Goal: Navigation & Orientation: Go to known website

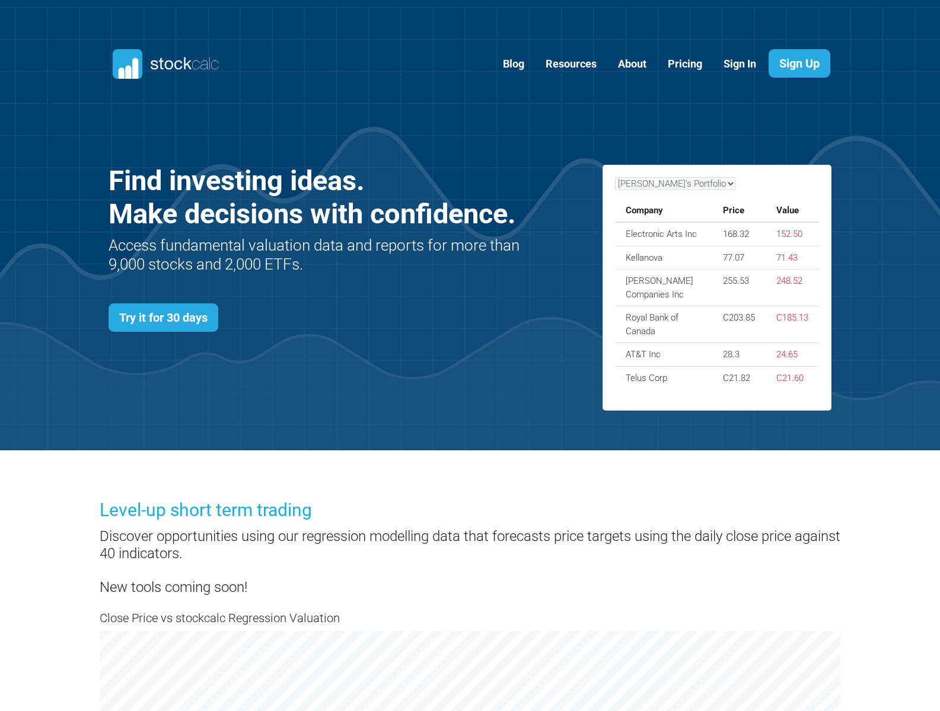
scroll to position [515, 759]
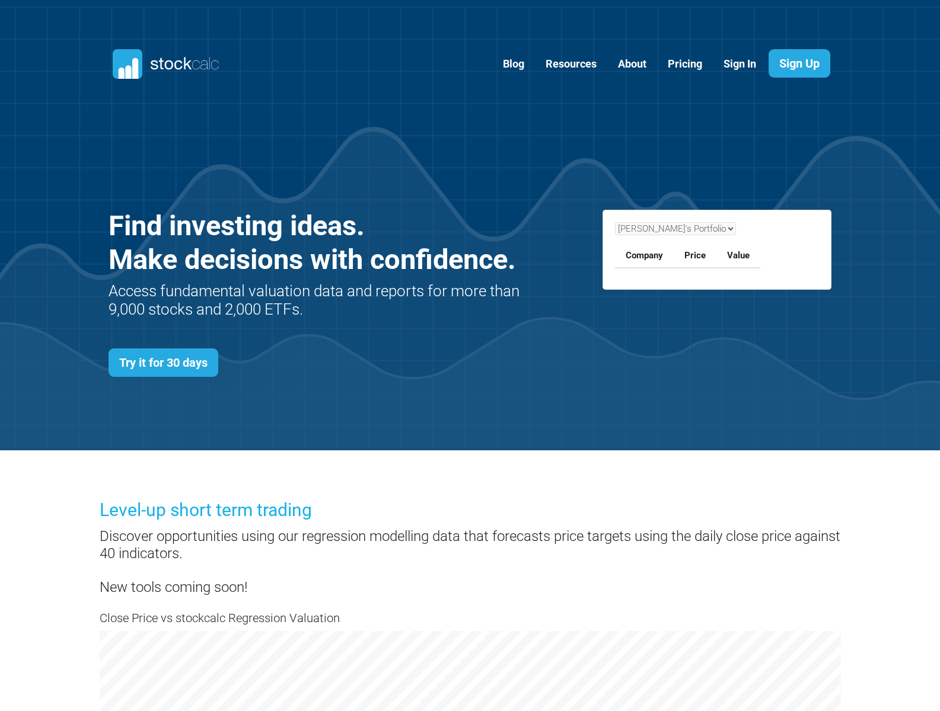
scroll to position [515, 759]
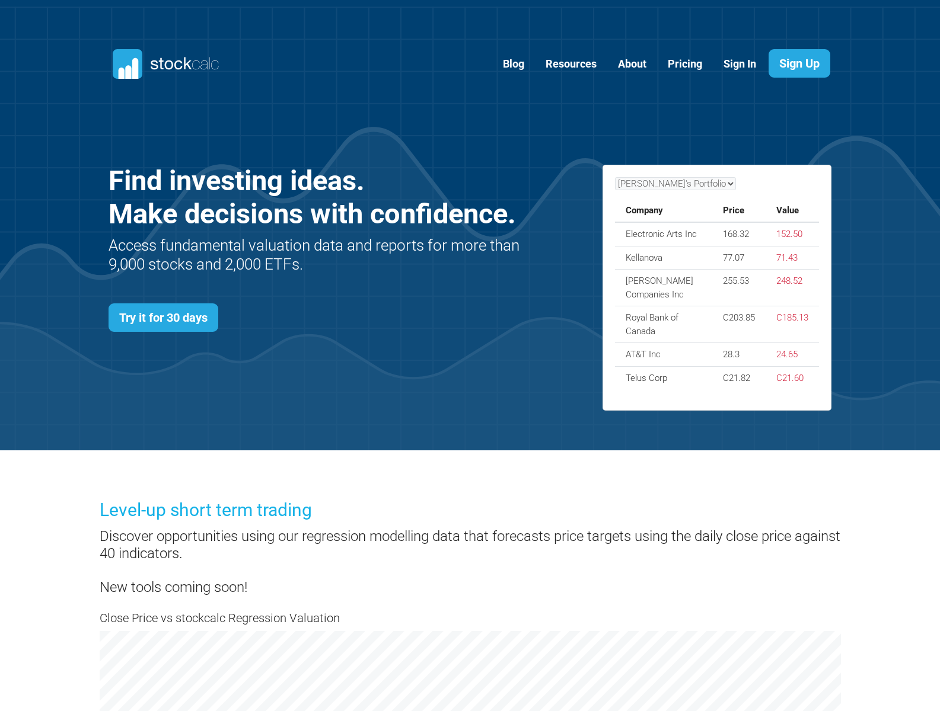
scroll to position [515, 759]
